Goal: Transaction & Acquisition: Purchase product/service

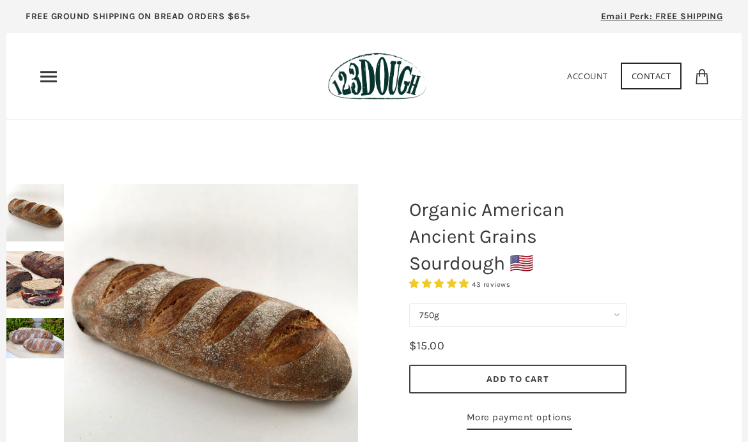
click at [45, 69] on icon "Primary" at bounding box center [48, 76] width 20 height 20
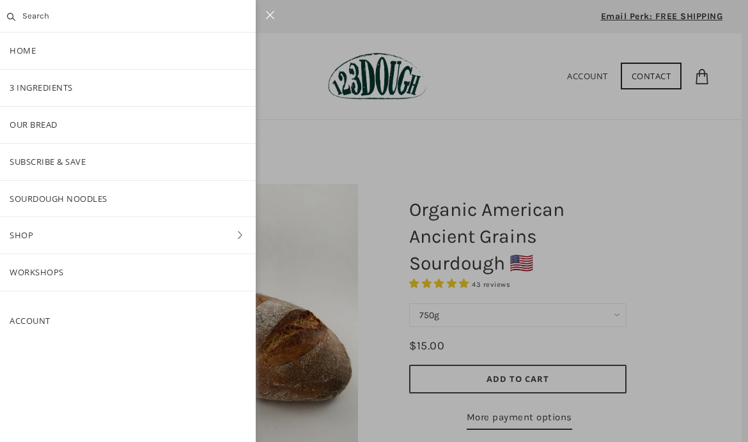
click at [31, 226] on link "Shop" at bounding box center [128, 235] width 256 height 36
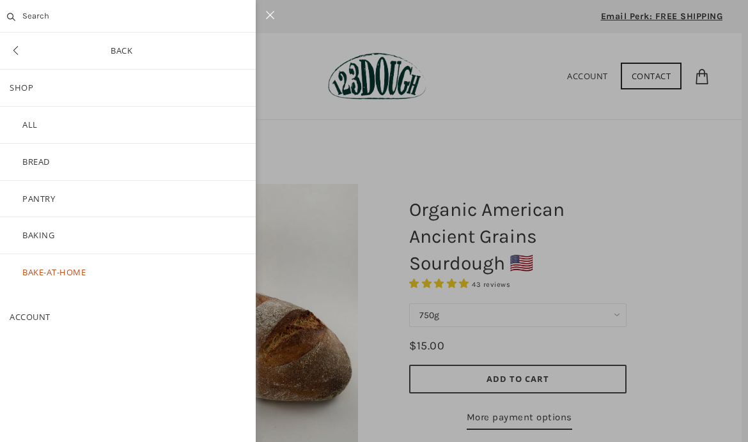
click at [26, 161] on link "Bread" at bounding box center [128, 162] width 256 height 36
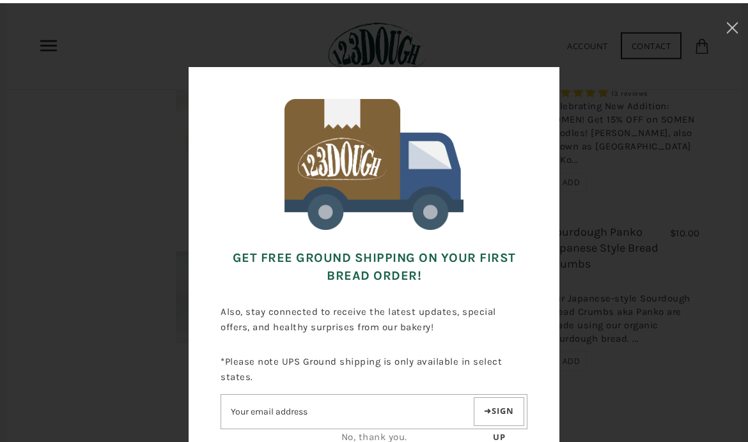
click at [597, 206] on div "Get FREE Ground Shipping on Your First Bread Order! Also, stay connected to rec…" at bounding box center [374, 280] width 620 height 433
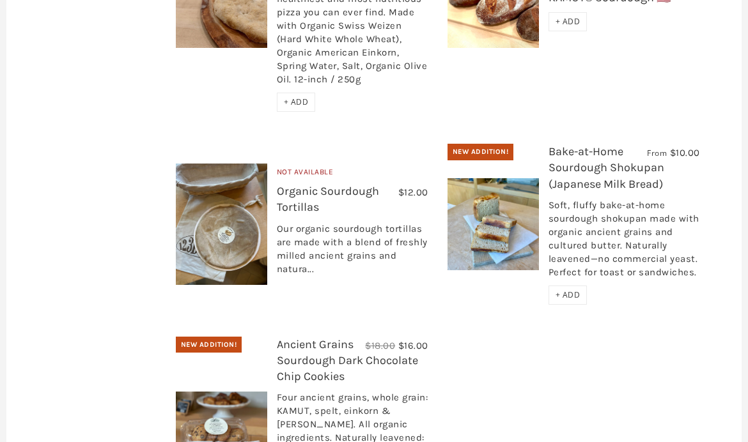
scroll to position [1398, 0]
click at [637, 144] on link "Bake-at-Home Sourdough Shokupan (Japanese Milk Bread)" at bounding box center [606, 167] width 116 height 46
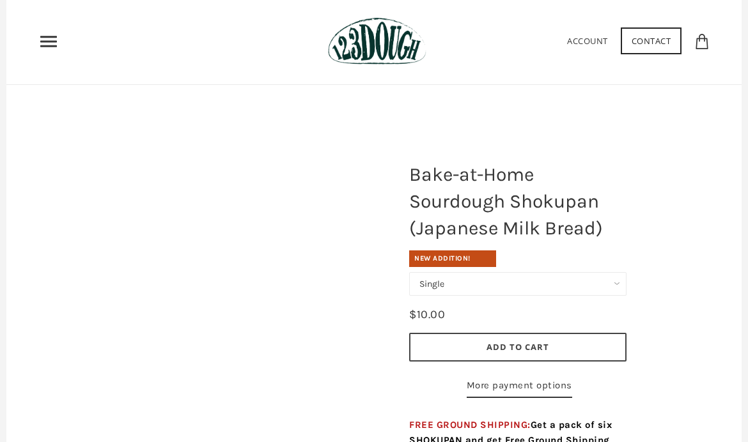
scroll to position [123, 0]
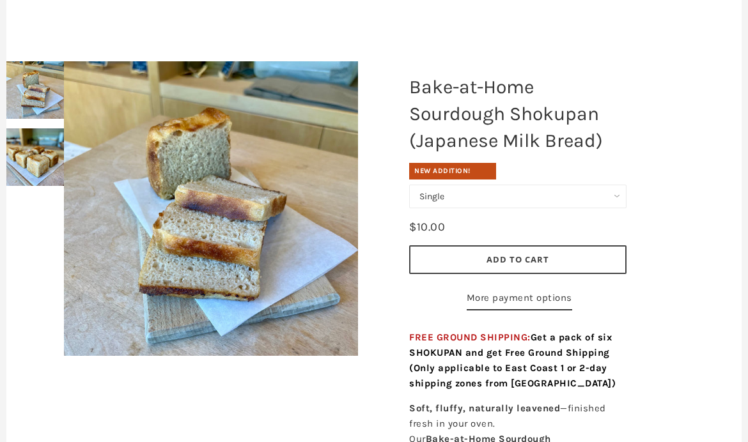
click at [614, 186] on select "Single Set of 6" at bounding box center [517, 197] width 217 height 24
select select "Set of 6"
click at [29, 157] on img at bounding box center [35, 157] width 58 height 58
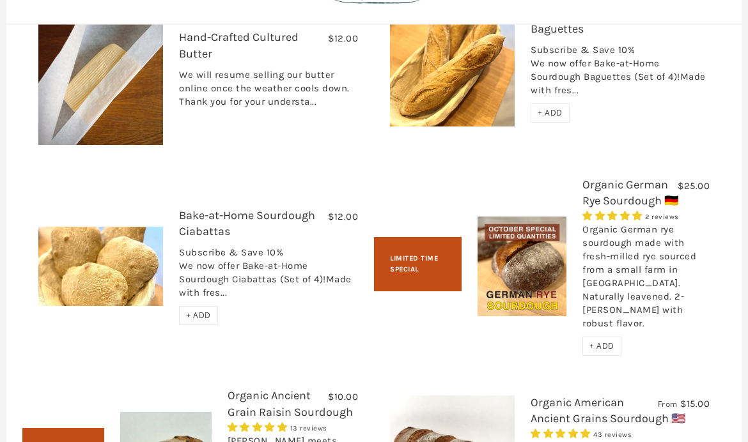
scroll to position [1485, 0]
